Goal: Communication & Community: Connect with others

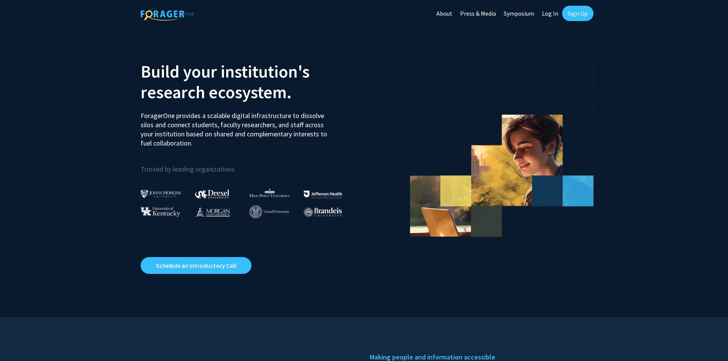
click at [551, 13] on link "Log In" at bounding box center [550, 13] width 24 height 27
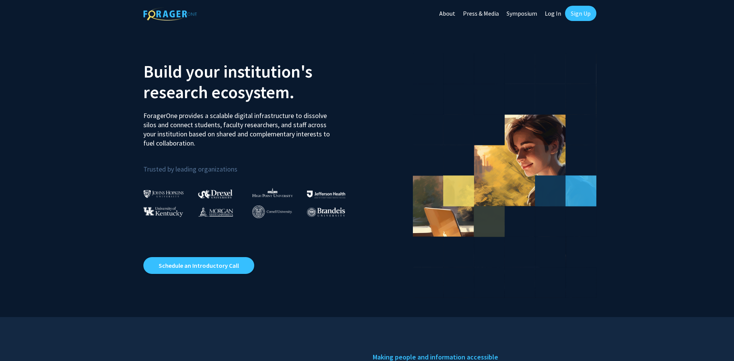
select select
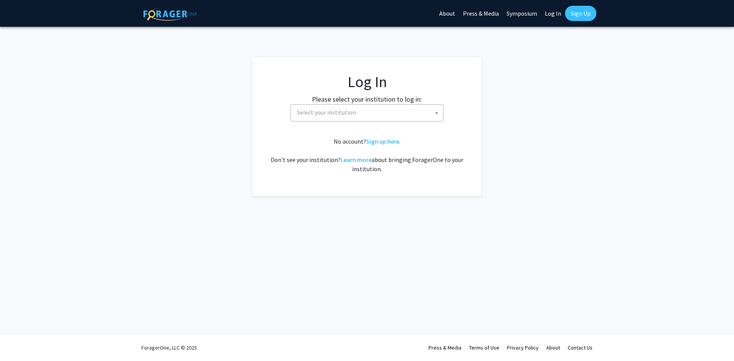
click at [322, 109] on span "Select your institution" at bounding box center [326, 113] width 59 height 8
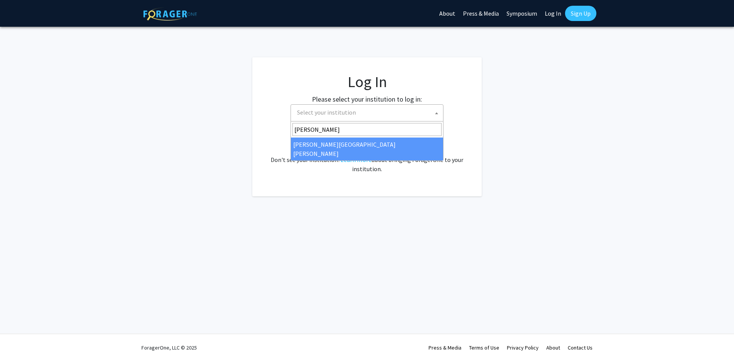
type input "[PERSON_NAME]"
select select "1"
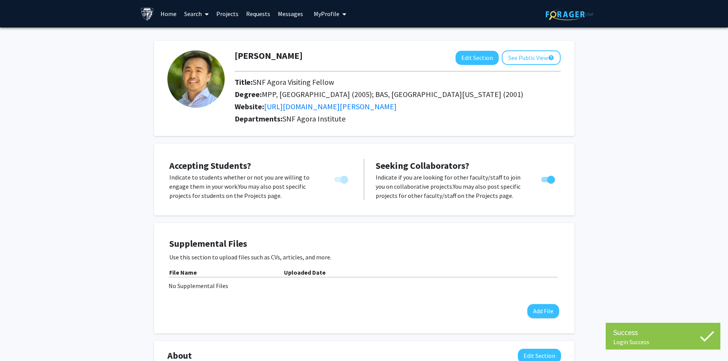
click at [288, 17] on link "Messages" at bounding box center [290, 13] width 33 height 27
